Goal: Task Accomplishment & Management: Use online tool/utility

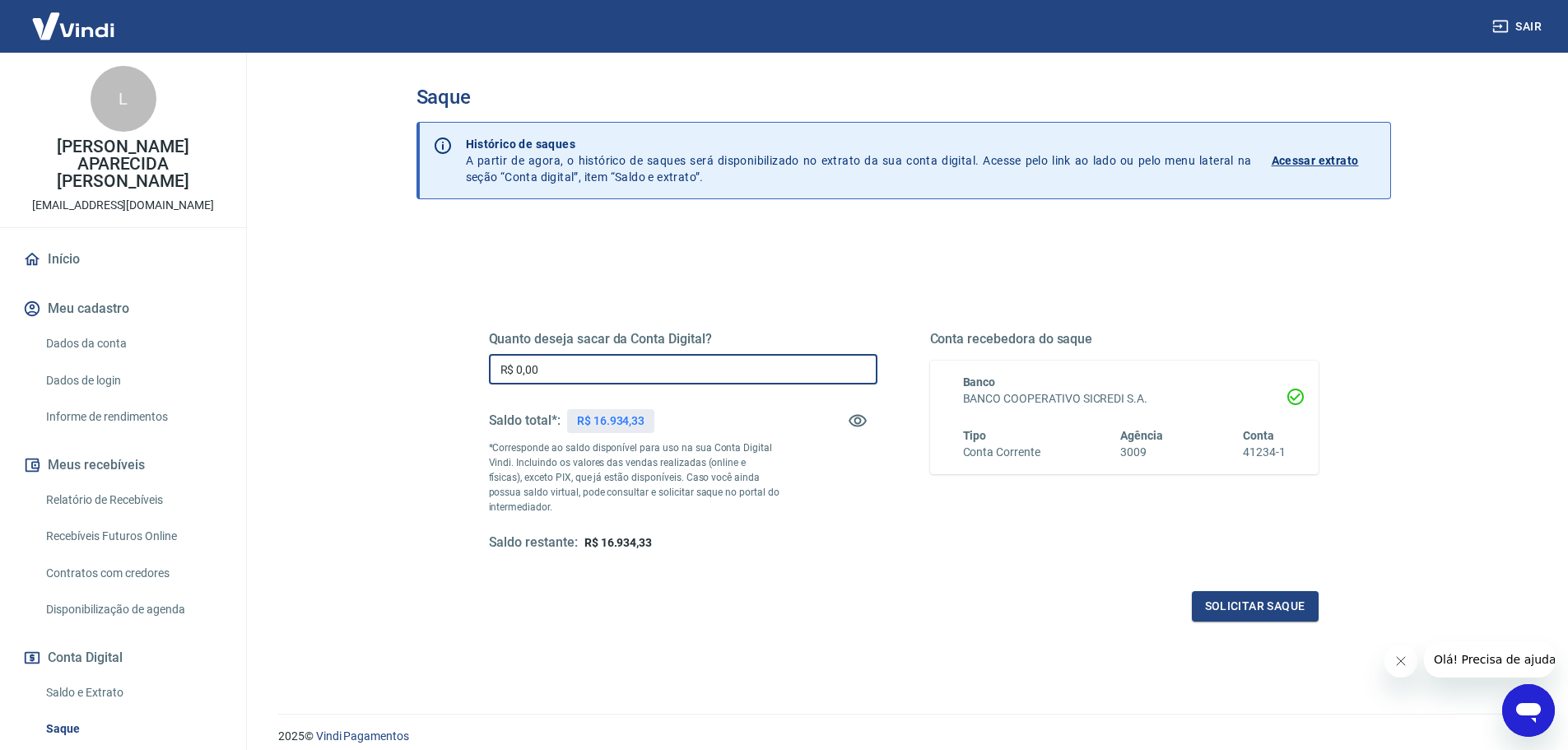
click at [553, 372] on input "R$ 0,00" at bounding box center [684, 369] width 389 height 31
type input "R$ 16.934,33"
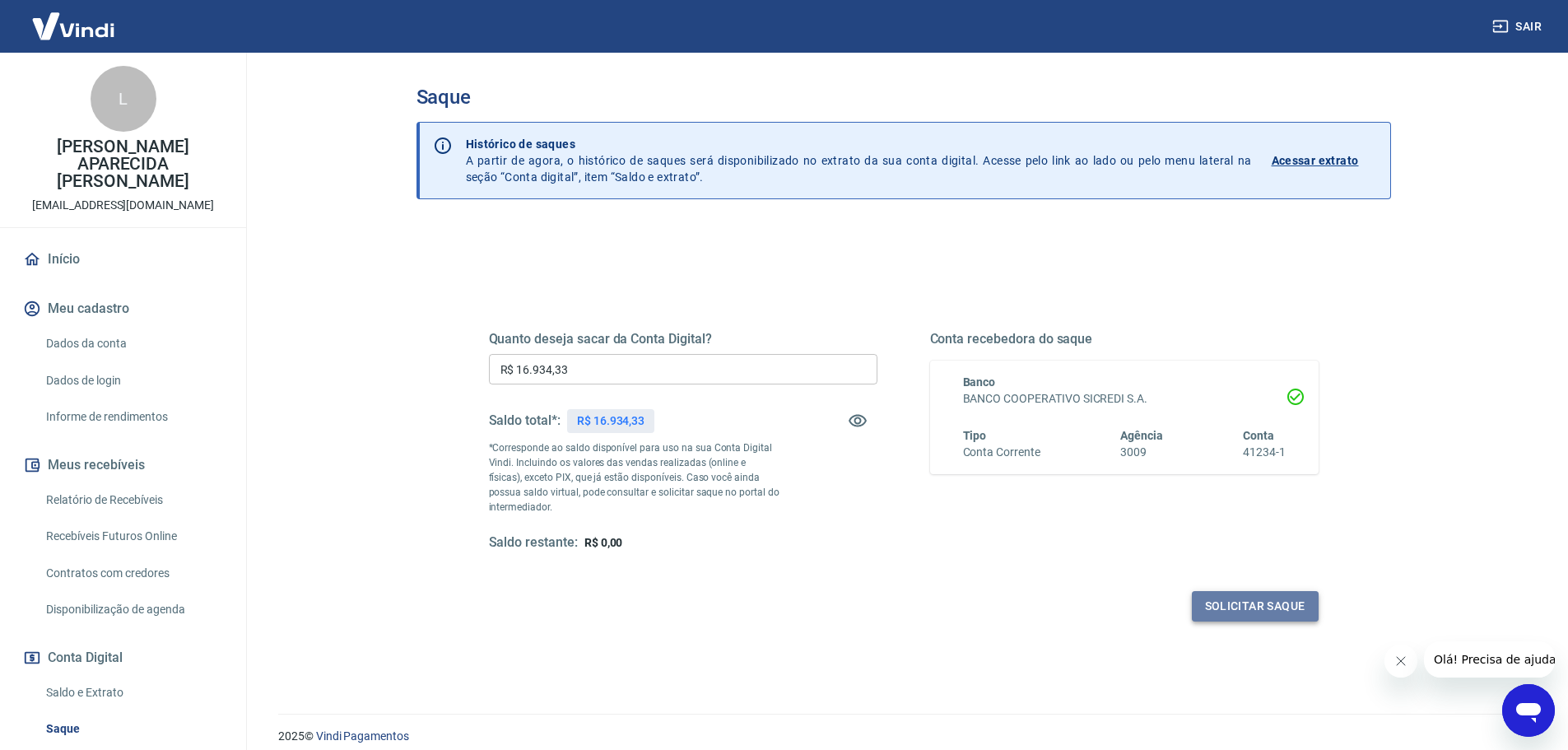
click at [1233, 594] on button "Solicitar saque" at bounding box center [1256, 607] width 127 height 31
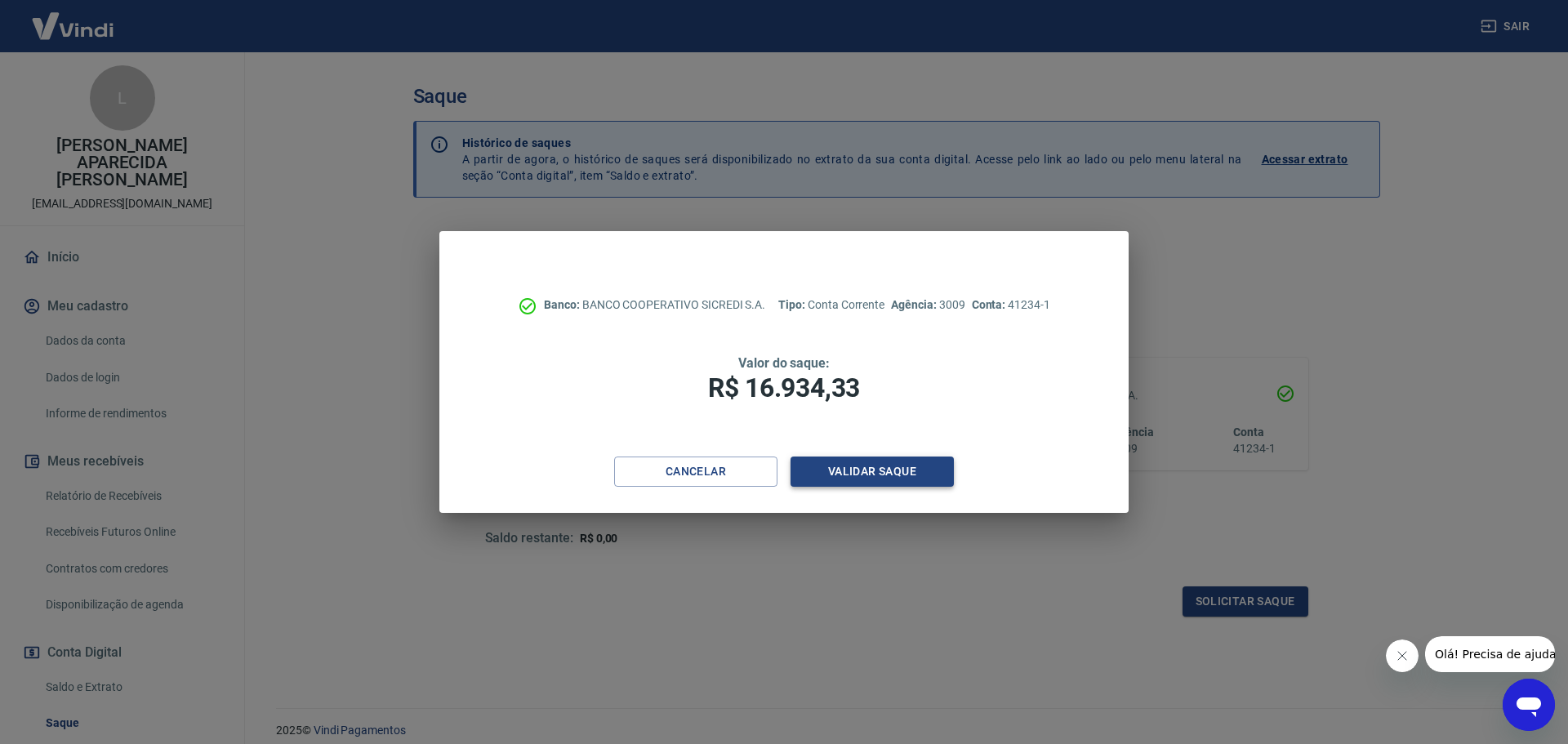
click at [895, 466] on button "Validar saque" at bounding box center [872, 472] width 163 height 31
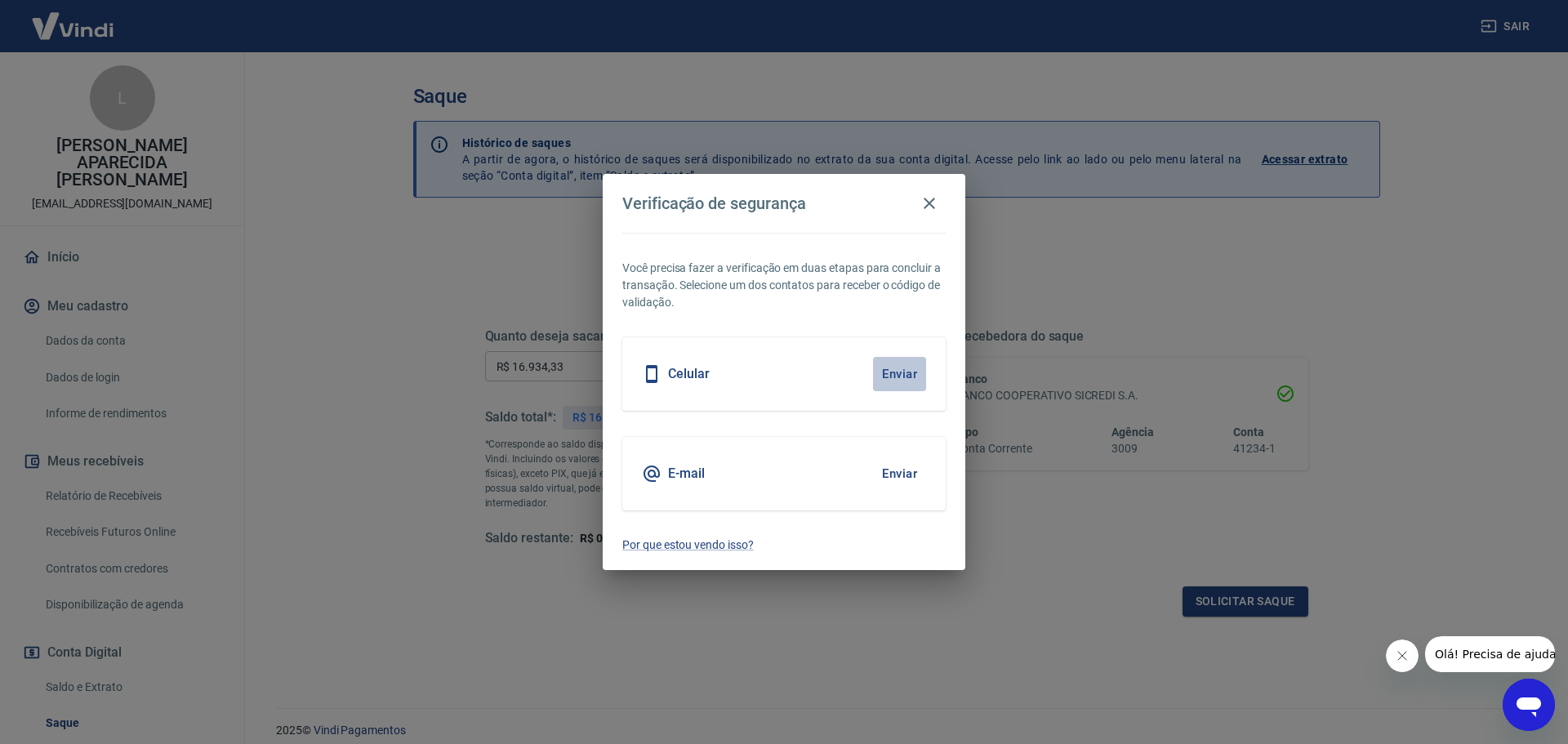
click at [897, 370] on button "Enviar" at bounding box center [899, 374] width 53 height 34
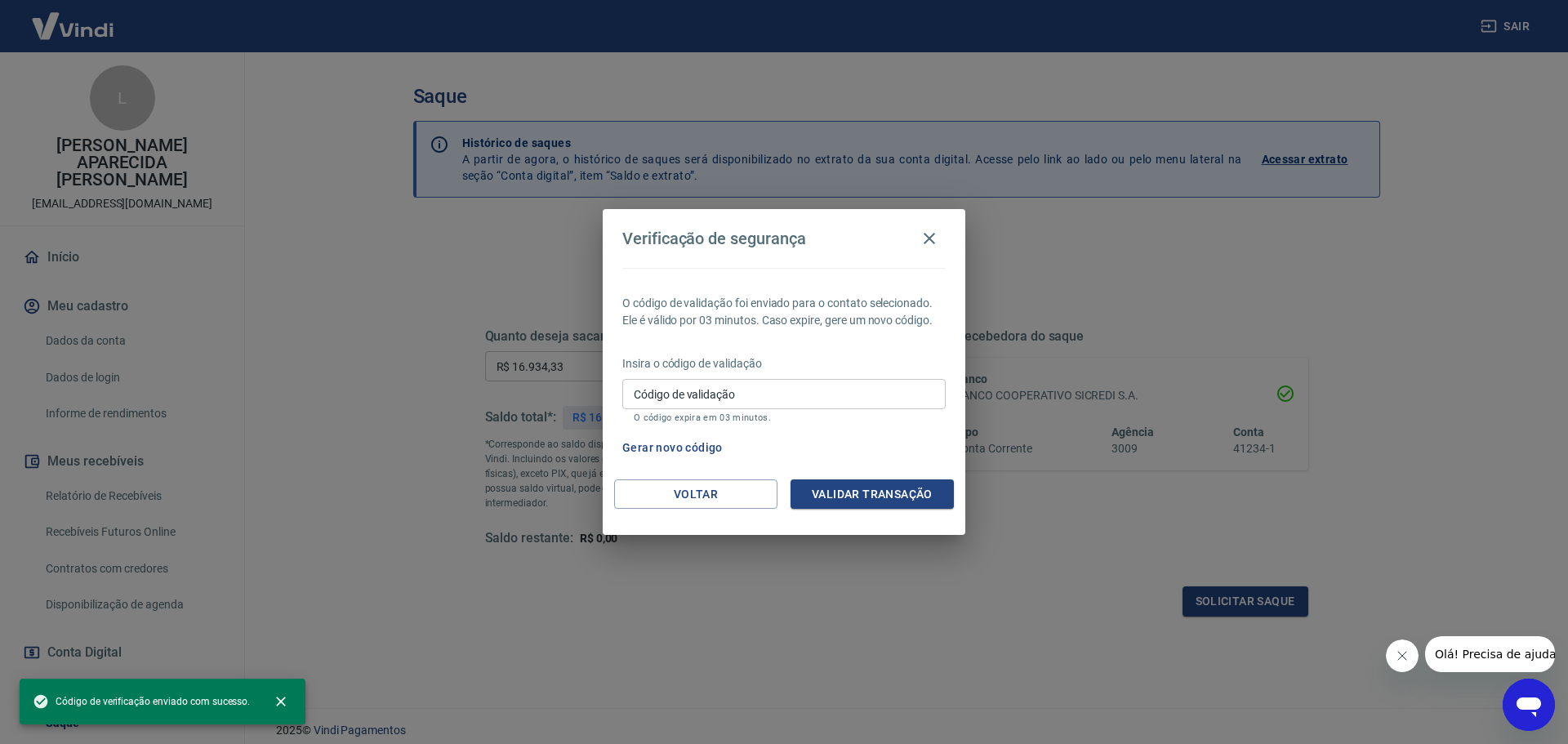
click at [757, 399] on input "Código de validação" at bounding box center [784, 394] width 323 height 31
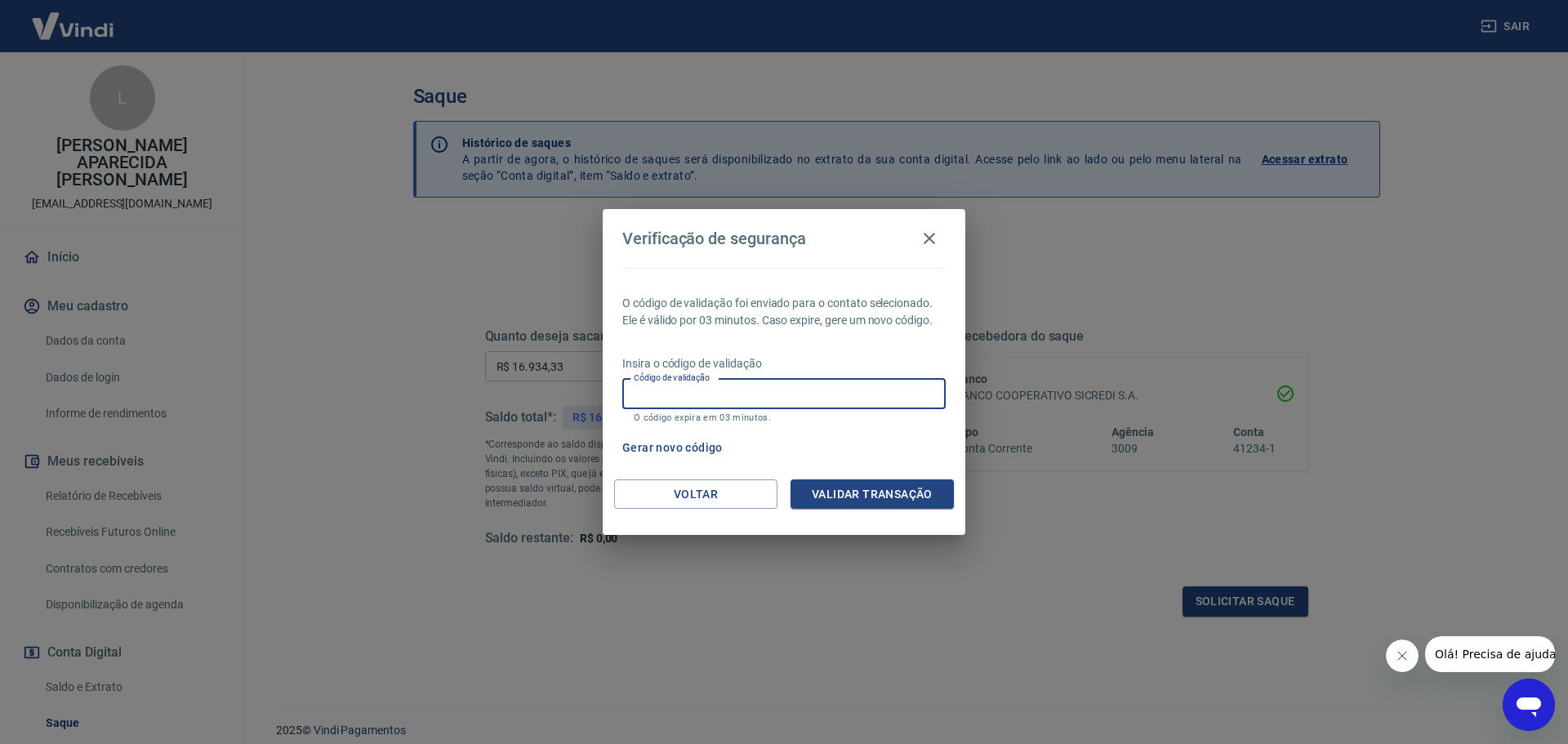
click at [719, 395] on input "Código de validação" at bounding box center [784, 394] width 323 height 31
type input "685581"
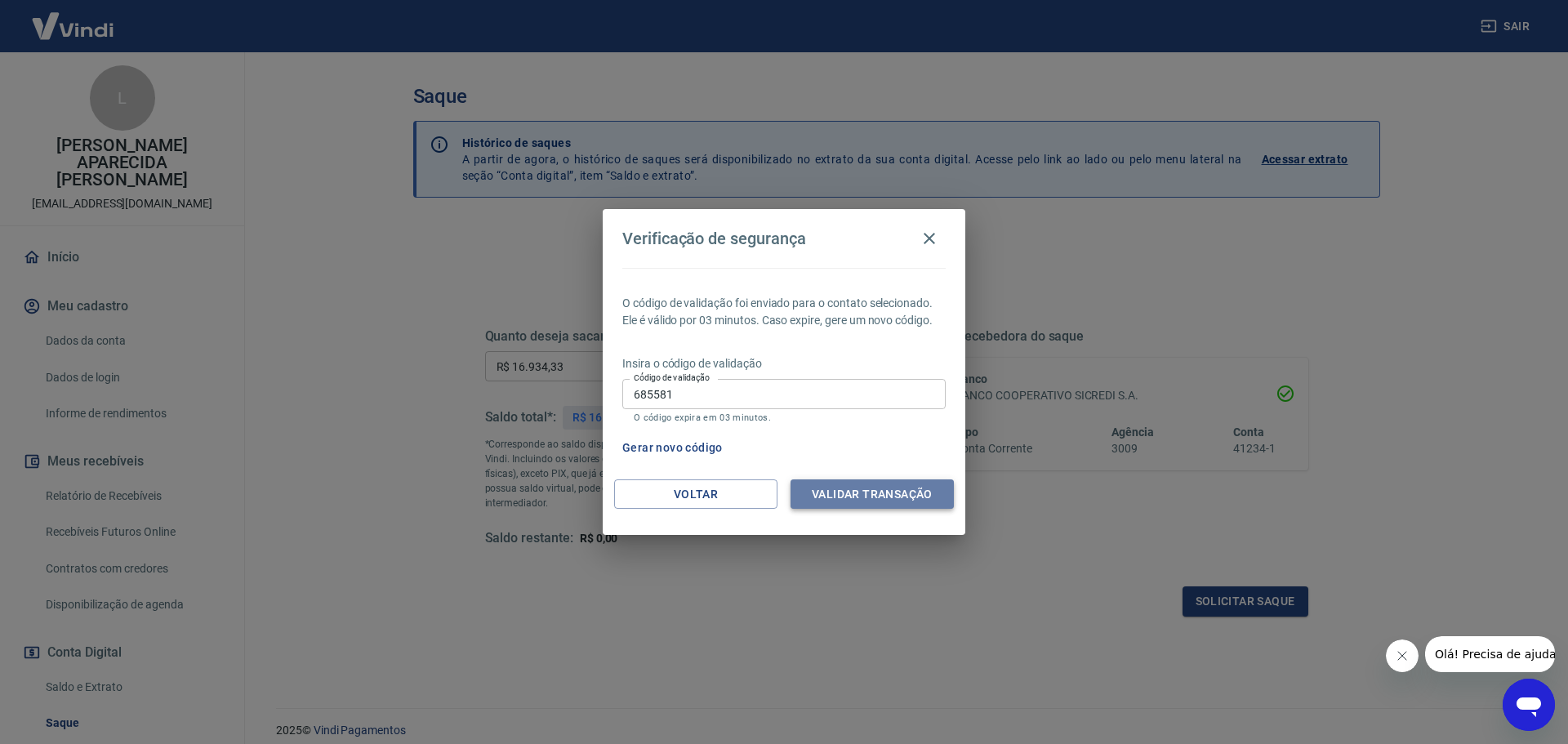
click at [829, 496] on button "Validar transação" at bounding box center [872, 494] width 163 height 31
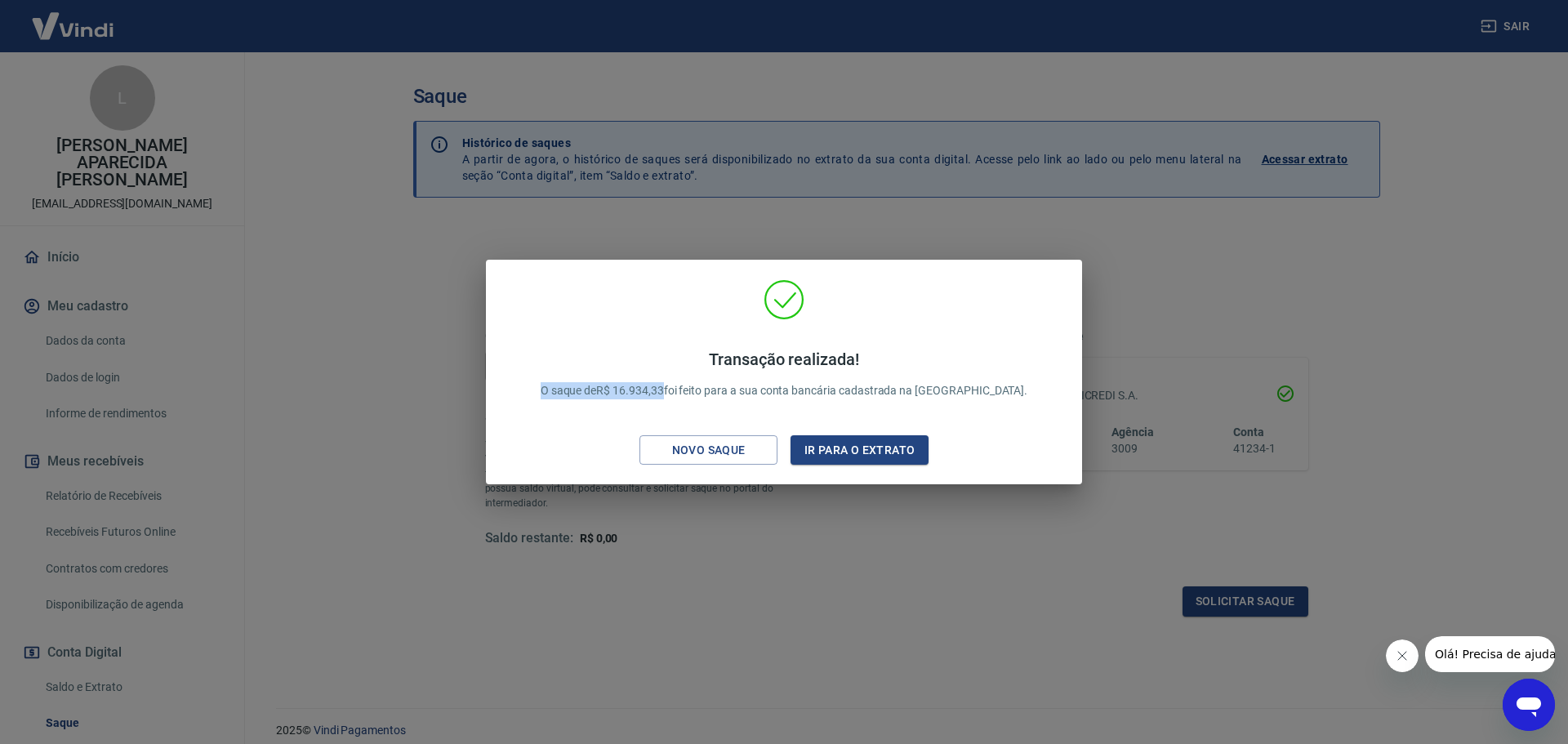
drag, startPoint x: 580, startPoint y: 396, endPoint x: 707, endPoint y: 410, distance: 127.8
click at [707, 410] on div "Transação realizada! O saque de R$ 16.934,33 foi feito para a sua conta bancári…" at bounding box center [784, 375] width 526 height 82
copy p "O saque de R$ 16.934,33"
